Goal: Task Accomplishment & Management: Manage account settings

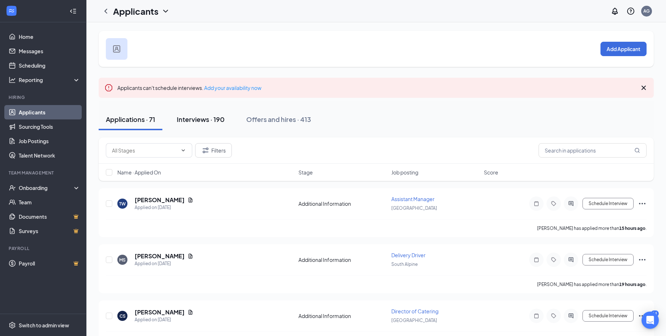
click at [192, 117] on div "Interviews · 190" at bounding box center [201, 119] width 48 height 9
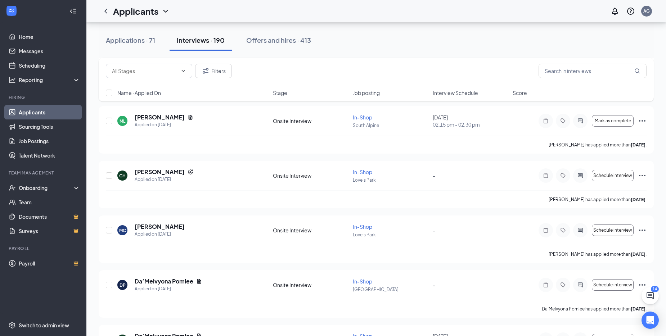
scroll to position [1223, 0]
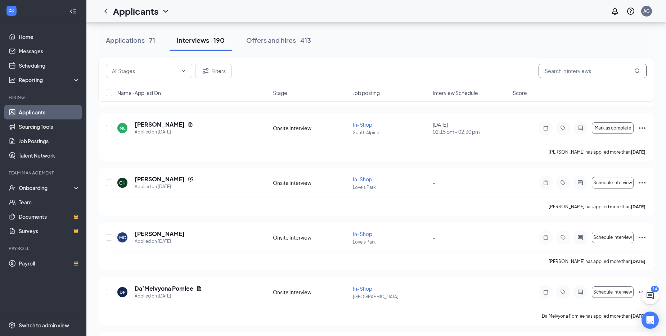
click at [596, 74] on input "text" at bounding box center [592, 71] width 108 height 14
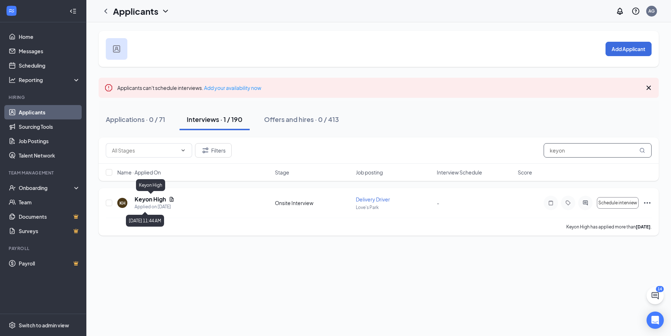
type input "keyon"
click at [160, 197] on h5 "Keyon High" at bounding box center [150, 199] width 31 height 8
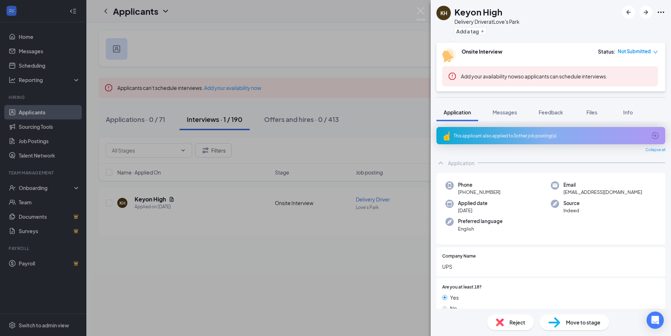
click at [568, 321] on span "Move to stage" at bounding box center [583, 322] width 35 height 8
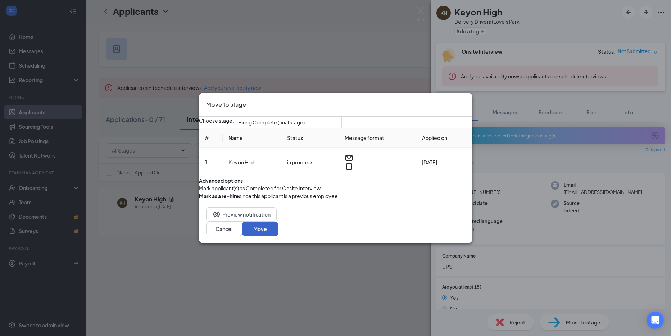
click at [278, 236] on button "Move" at bounding box center [260, 229] width 36 height 14
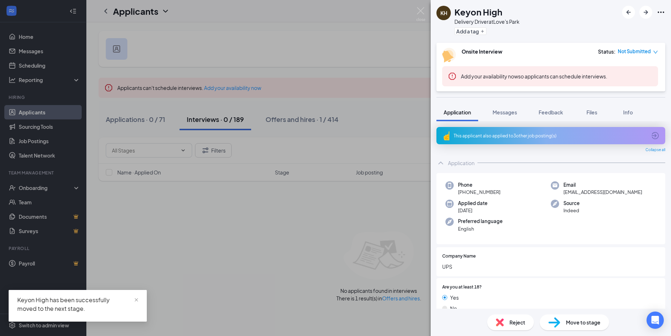
click at [133, 300] on div "Keyon High has been successfully moved to the next stage." at bounding box center [77, 304] width 121 height 17
click at [419, 12] on img at bounding box center [420, 14] width 9 height 14
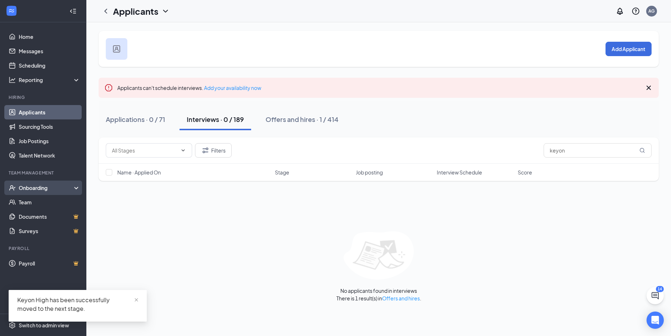
click at [35, 186] on div "Onboarding" at bounding box center [46, 187] width 55 height 7
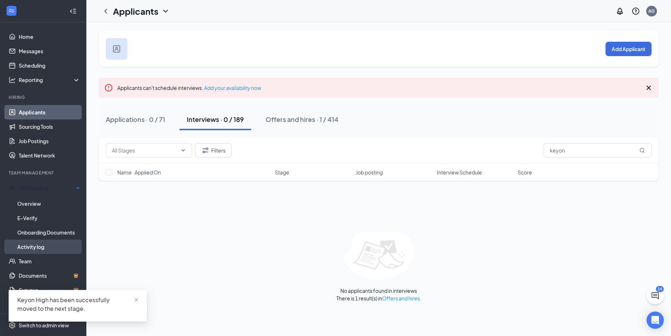
click at [36, 245] on link "Activity log" at bounding box center [48, 247] width 63 height 14
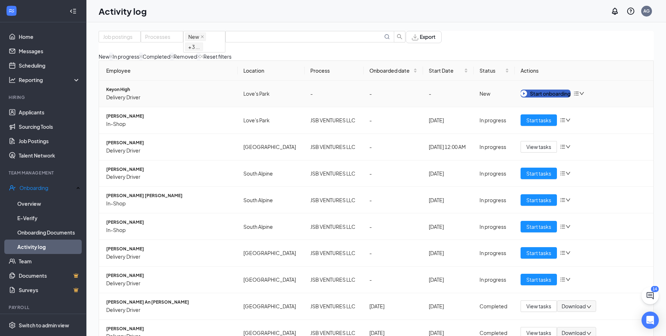
click at [555, 98] on div "Start onboarding" at bounding box center [545, 94] width 50 height 8
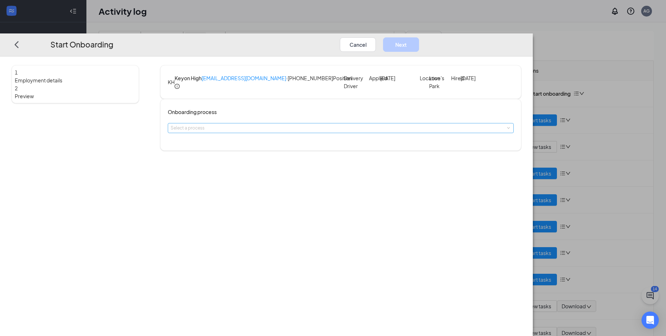
click at [311, 132] on div "Select a process" at bounding box center [339, 127] width 337 height 7
click at [262, 175] on span "JSB VENTURES LLC" at bounding box center [253, 171] width 38 height 5
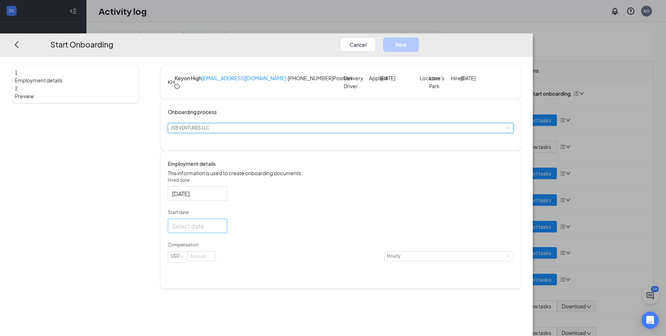
click at [223, 231] on div at bounding box center [197, 226] width 51 height 9
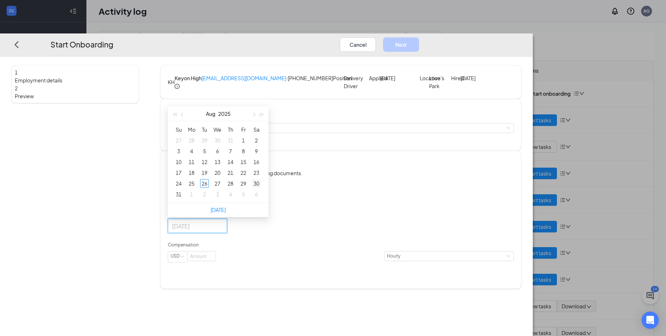
type input "[DATE]"
click at [260, 188] on div "30" at bounding box center [256, 184] width 9 height 9
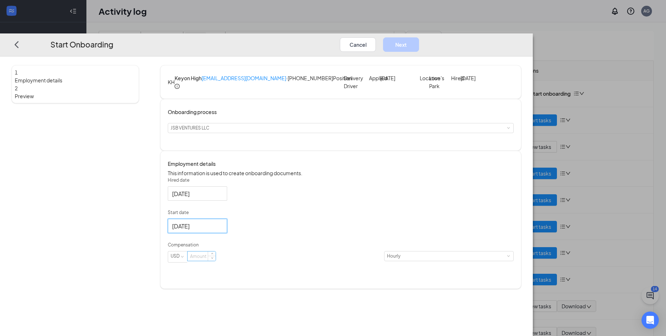
click at [216, 261] on input at bounding box center [201, 256] width 28 height 9
type input "0"
click at [419, 37] on button "Next" at bounding box center [401, 44] width 36 height 14
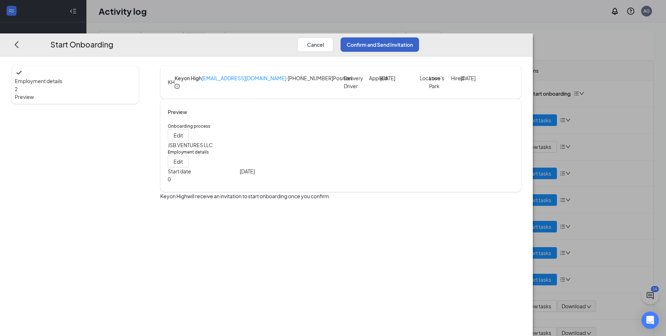
click at [419, 37] on button "Confirm and Send Invitation" at bounding box center [379, 44] width 78 height 14
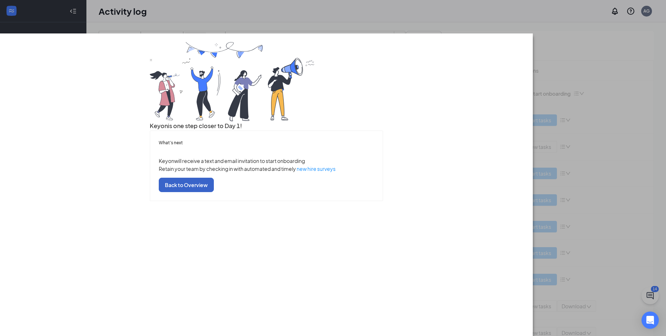
click at [214, 192] on button "Back to Overview" at bounding box center [186, 185] width 55 height 14
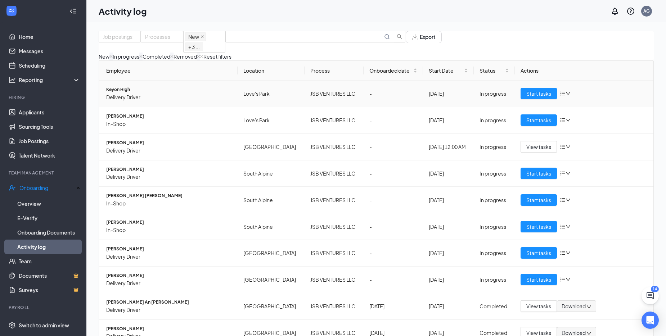
click at [123, 93] on span "Keyon High" at bounding box center [169, 89] width 126 height 7
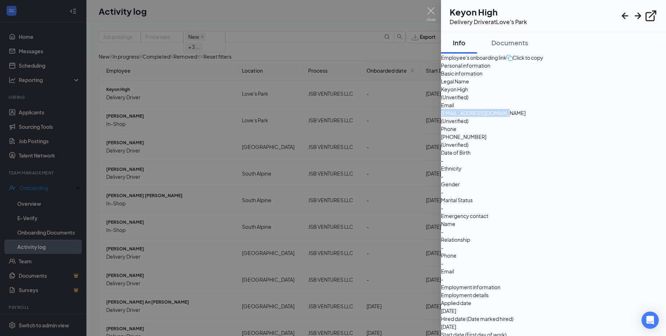
drag, startPoint x: 531, startPoint y: 142, endPoint x: 607, endPoint y: 152, distance: 77.0
click at [607, 152] on div "Basic information Legal Name Keyon High (Unverified) Email [EMAIL_ADDRESS][DOMA…" at bounding box center [553, 140] width 225 height 142
copy div "[EMAIL_ADDRESS][DOMAIN_NAME]"
click at [397, 100] on div at bounding box center [333, 168] width 666 height 336
